Goal: Information Seeking & Learning: Find specific fact

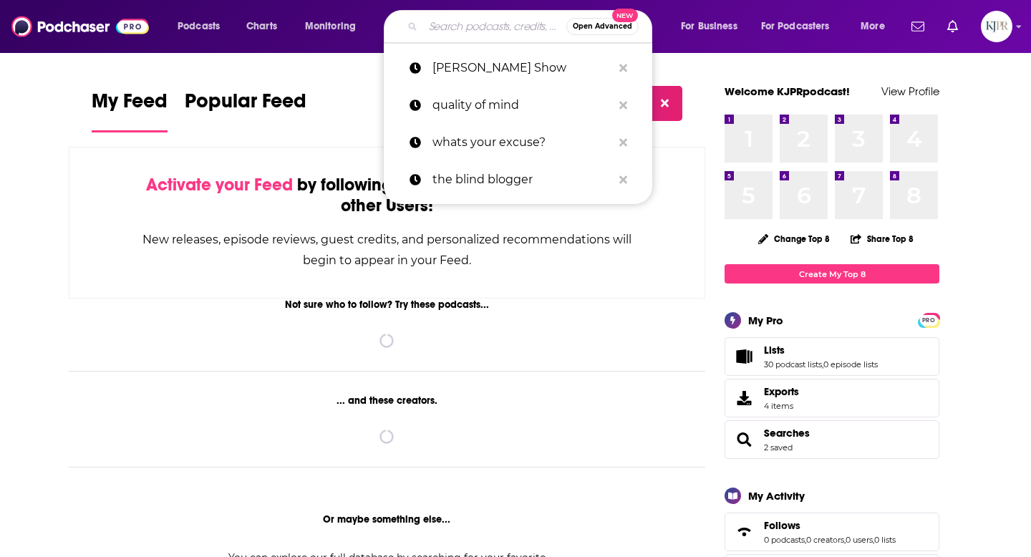
click at [468, 23] on input "Search podcasts, credits, & more..." at bounding box center [494, 26] width 143 height 23
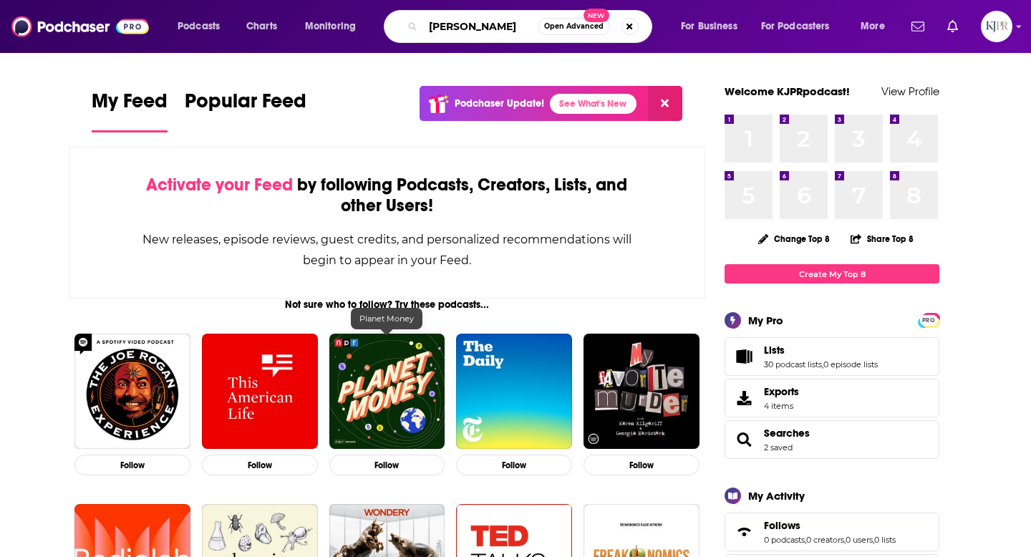
type input "[PERSON_NAME]"
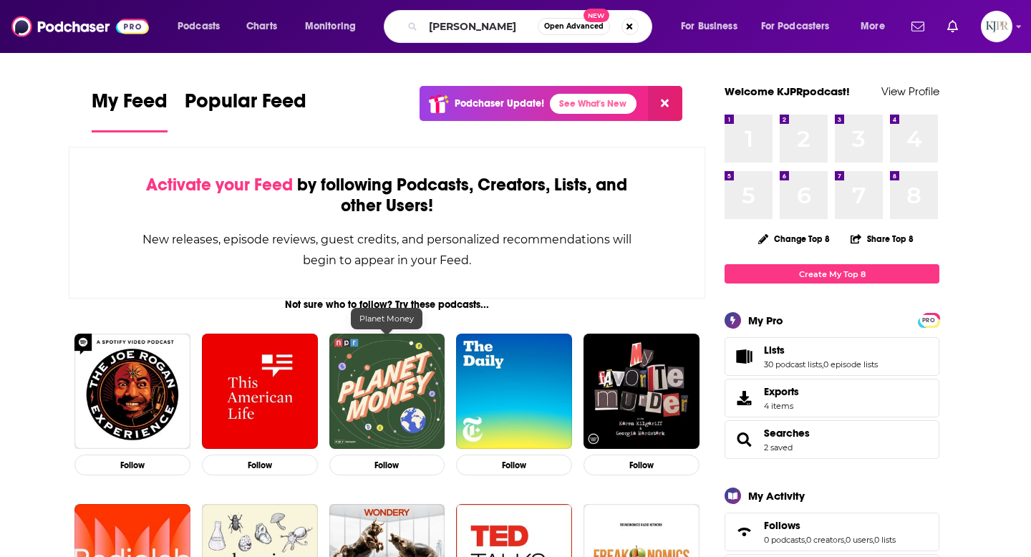
click at [376, 392] on img "Planet Money" at bounding box center [387, 392] width 116 height 116
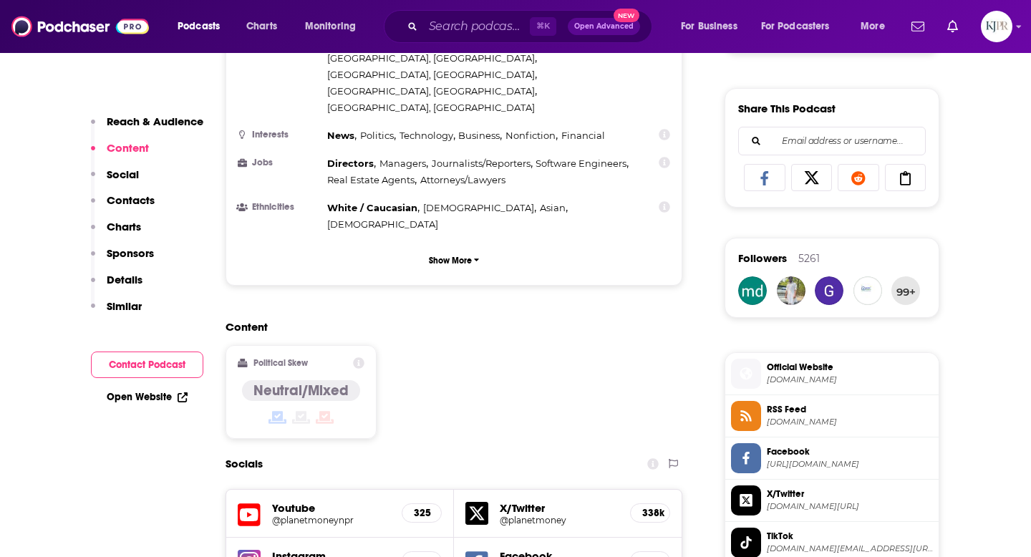
scroll to position [1096, 0]
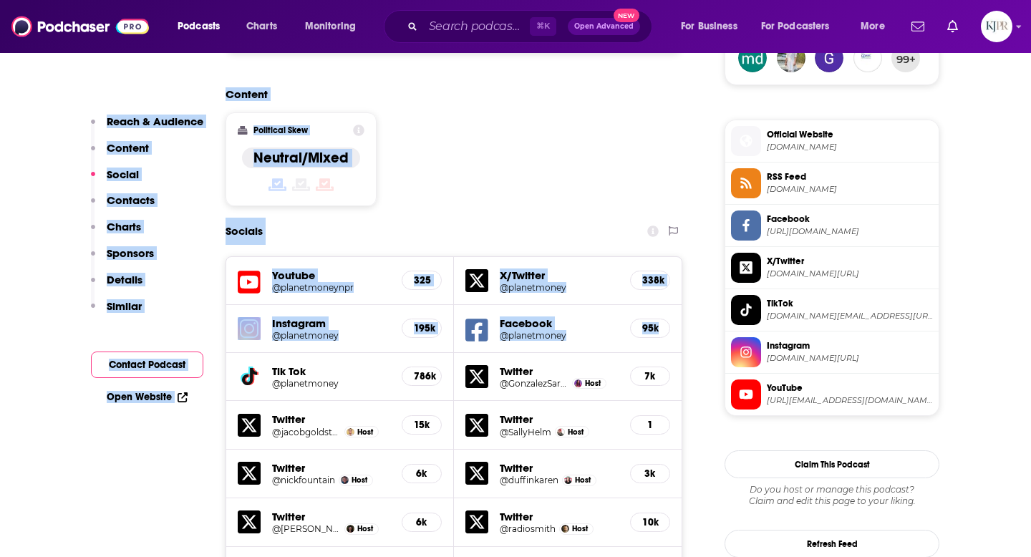
drag, startPoint x: 207, startPoint y: 164, endPoint x: 670, endPoint y: 262, distance: 473.6
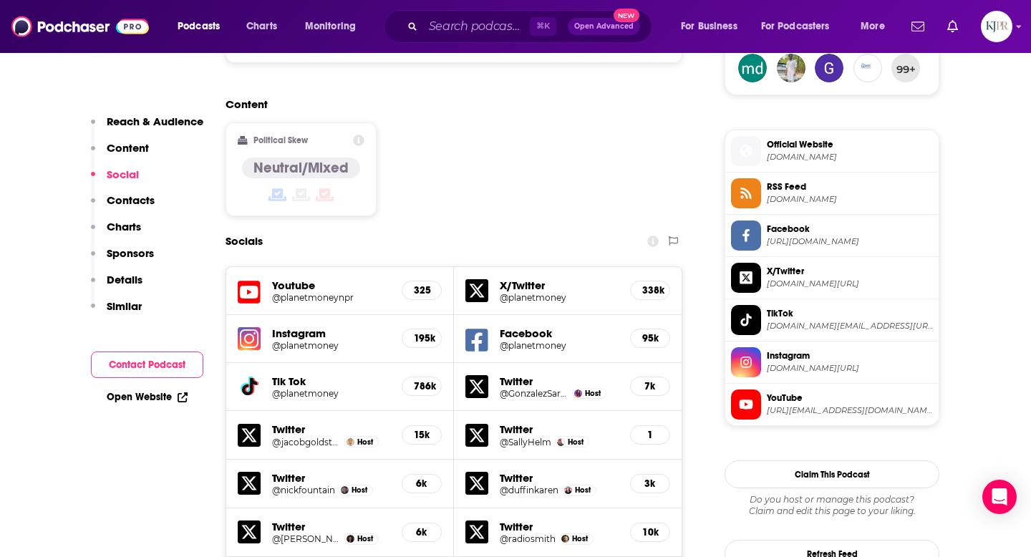
click at [256, 327] on img at bounding box center [249, 338] width 23 height 23
